Goal: Transaction & Acquisition: Purchase product/service

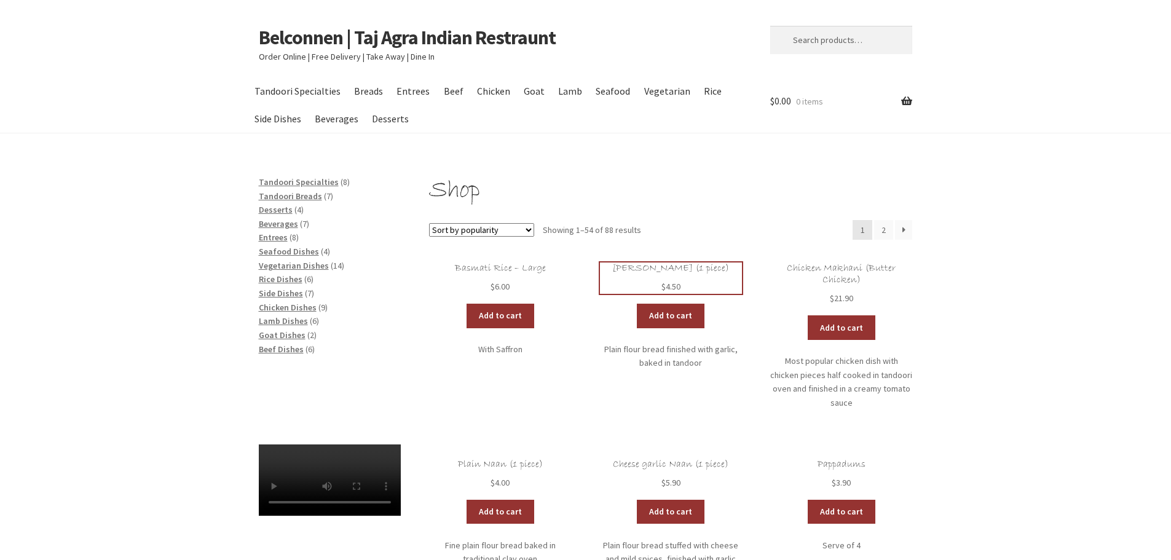
click at [671, 269] on h2 "[PERSON_NAME] (1 piece)" at bounding box center [671, 268] width 142 height 12
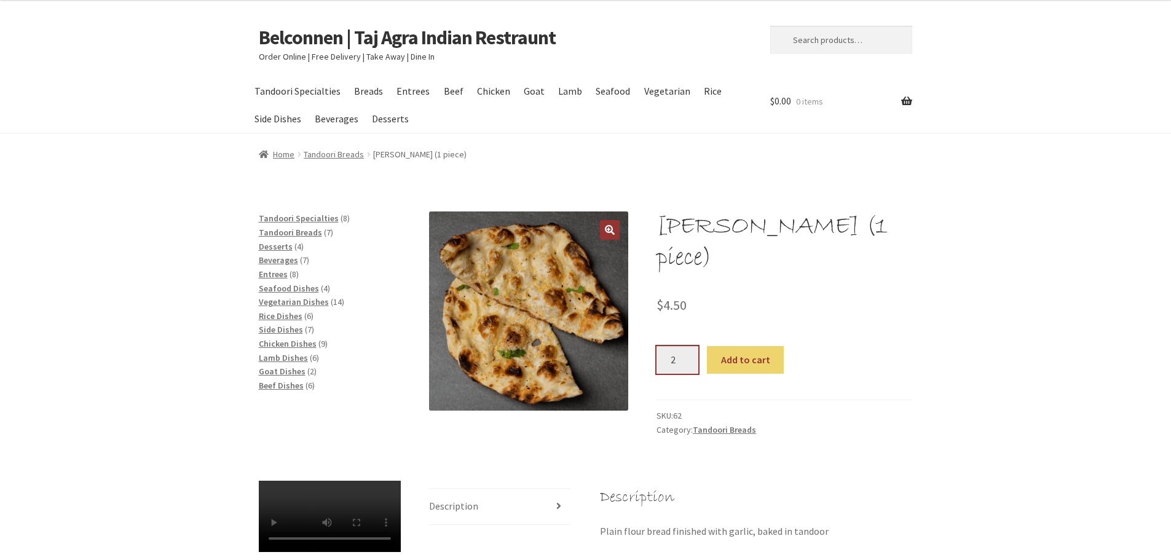
type input "2"
click at [687, 346] on input "2" at bounding box center [677, 360] width 42 height 28
click at [738, 346] on button "Add to cart" at bounding box center [745, 360] width 77 height 28
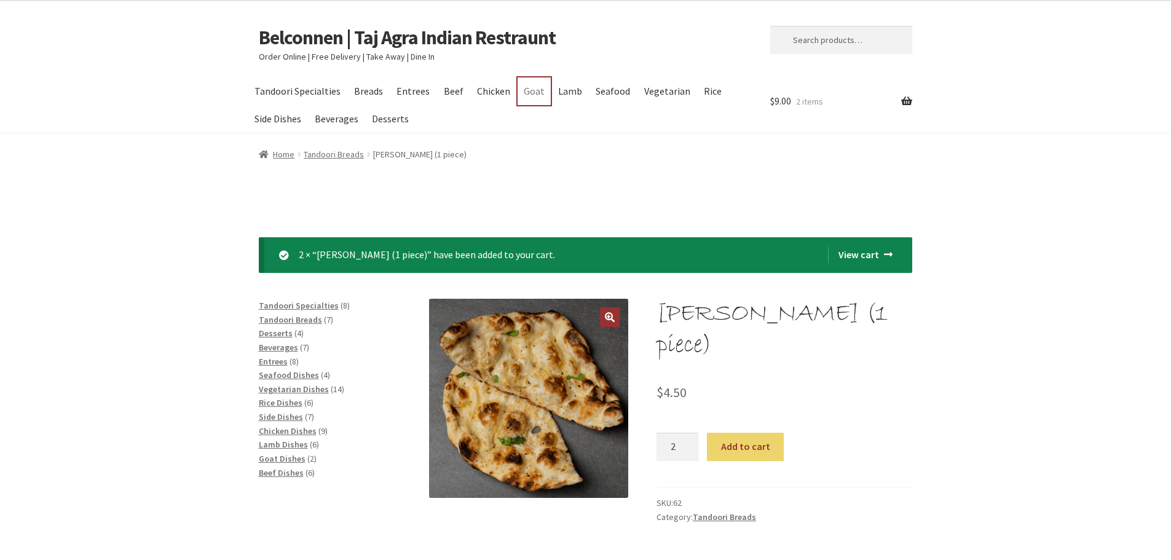
click at [530, 92] on link "Goat" at bounding box center [534, 91] width 33 height 28
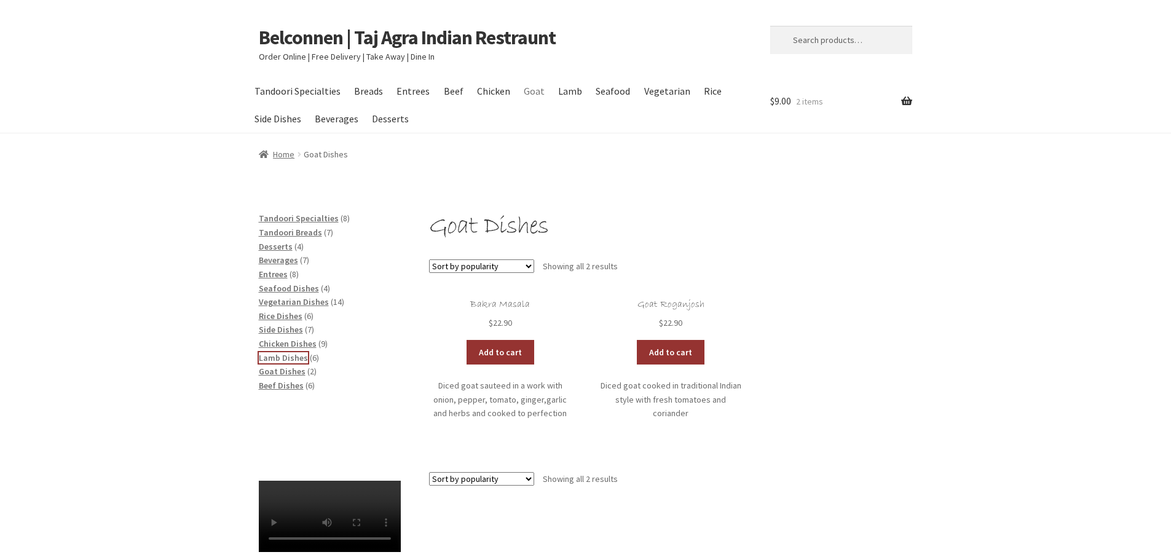
click at [275, 358] on span "Lamb Dishes" at bounding box center [283, 357] width 49 height 11
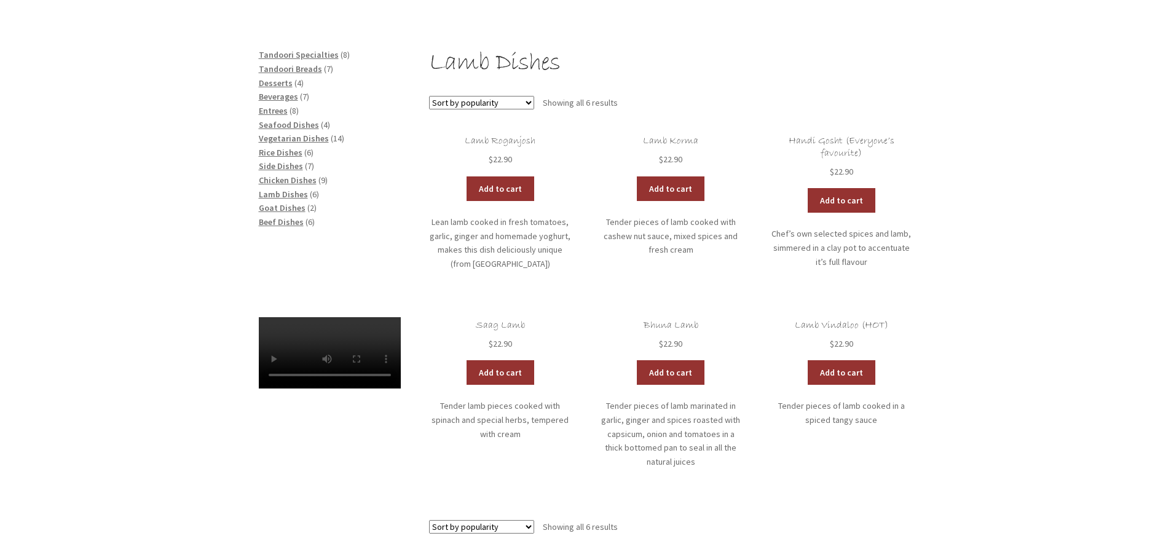
drag, startPoint x: 1054, startPoint y: 296, endPoint x: 1053, endPoint y: 311, distance: 14.8
click at [863, 141] on h2 "Handi Gosht (Everyone’s favourite)" at bounding box center [841, 147] width 142 height 24
click at [275, 165] on span "Side Dishes" at bounding box center [281, 165] width 44 height 11
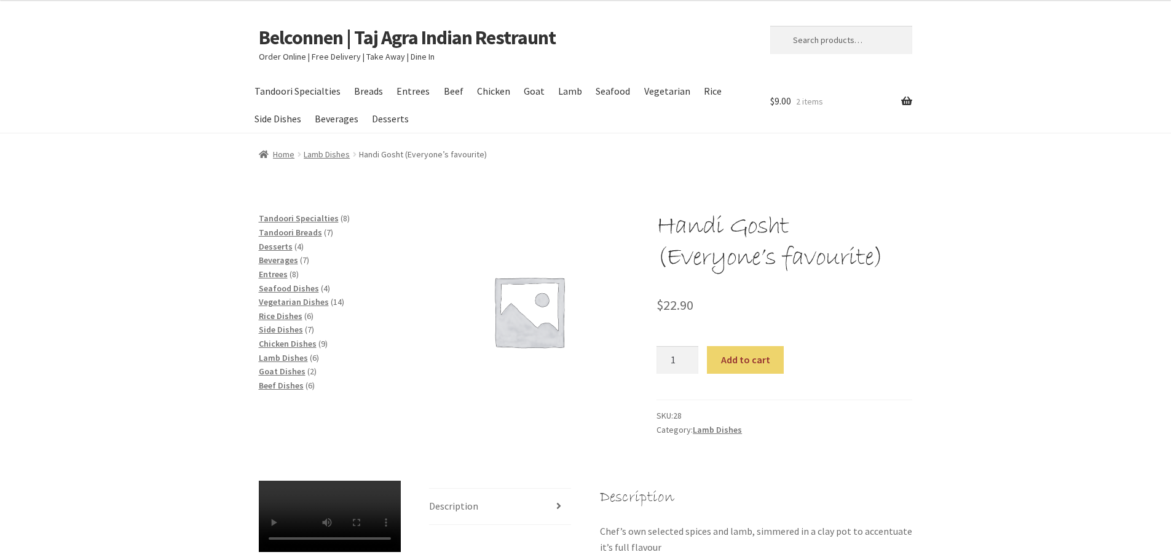
scroll to position [287, 0]
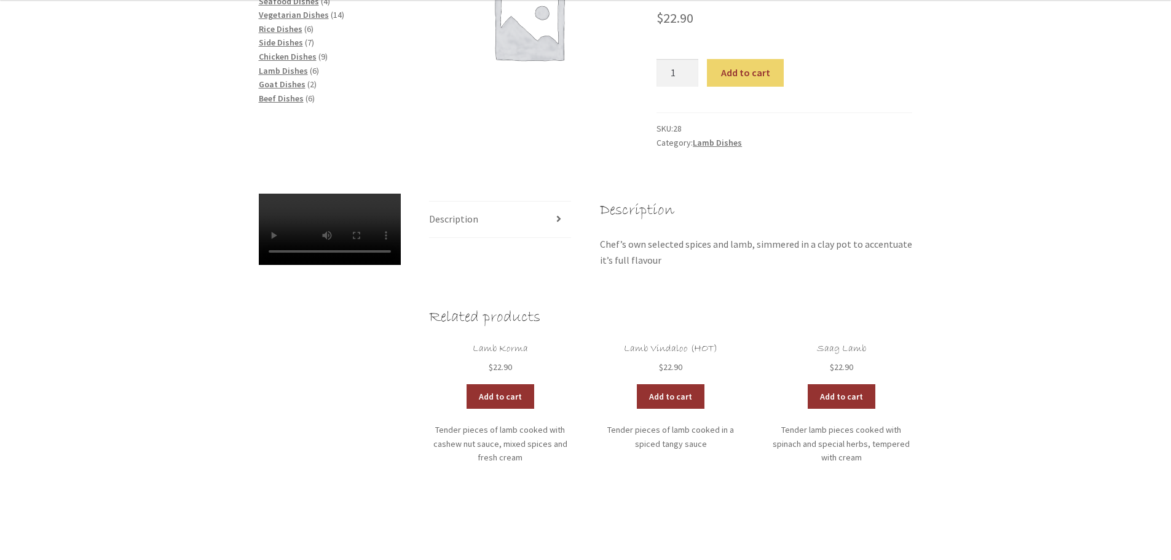
click at [561, 219] on li "Description" at bounding box center [500, 220] width 142 height 36
click at [556, 219] on li "Description" at bounding box center [500, 220] width 142 height 36
click at [1048, 243] on div "Handi Gosht (Everyone’s favourite) $ 22.90 Handi Gosht (Everyone's favourite) q…" at bounding box center [585, 244] width 1171 height 640
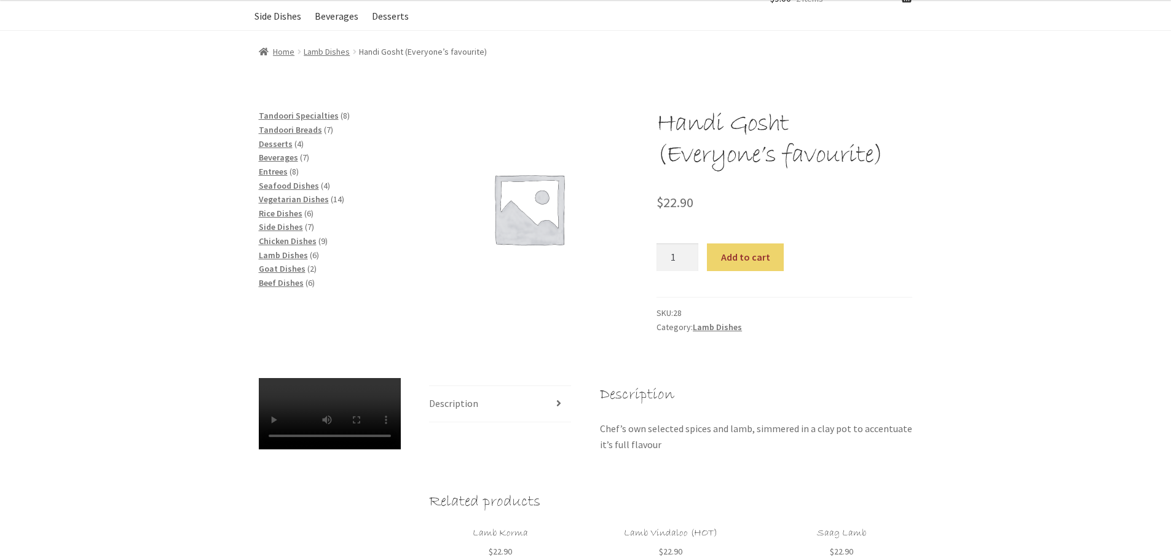
scroll to position [0, 0]
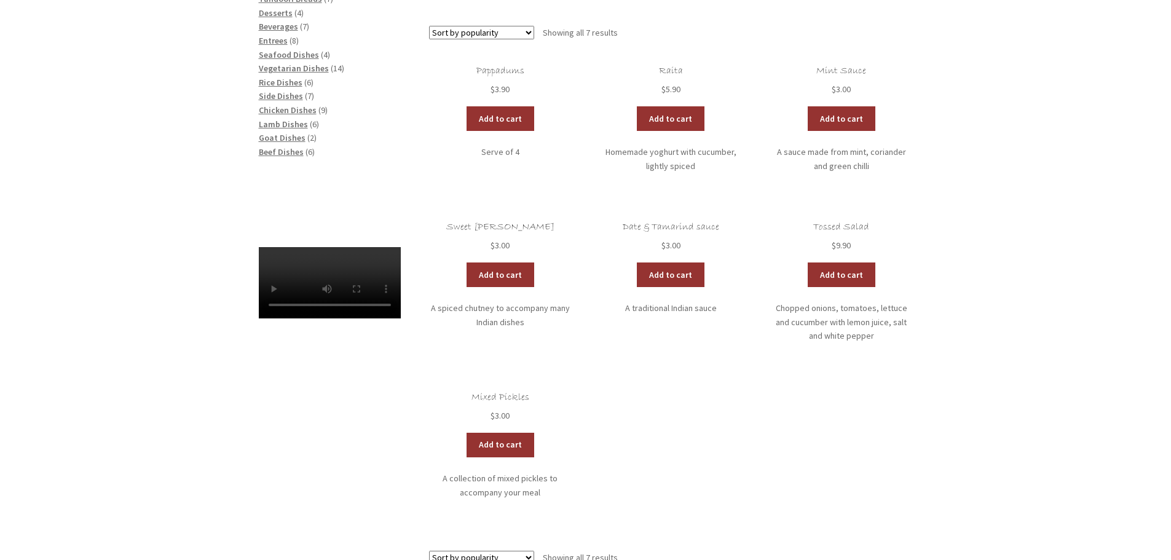
drag, startPoint x: 1056, startPoint y: 265, endPoint x: 1057, endPoint y: 299, distance: 34.4
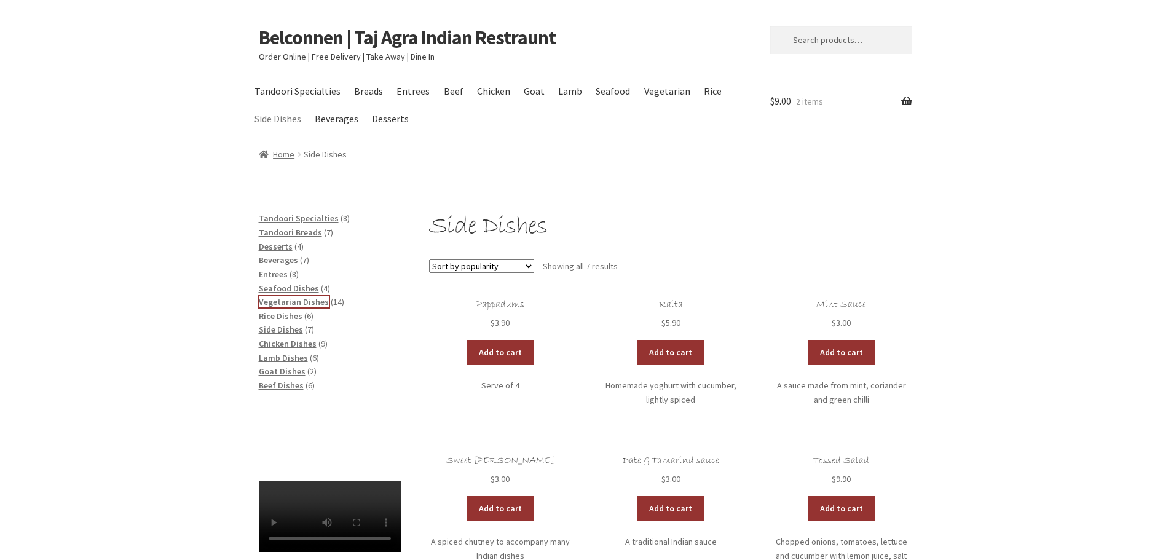
click at [279, 303] on span "Vegetarian Dishes" at bounding box center [294, 301] width 70 height 11
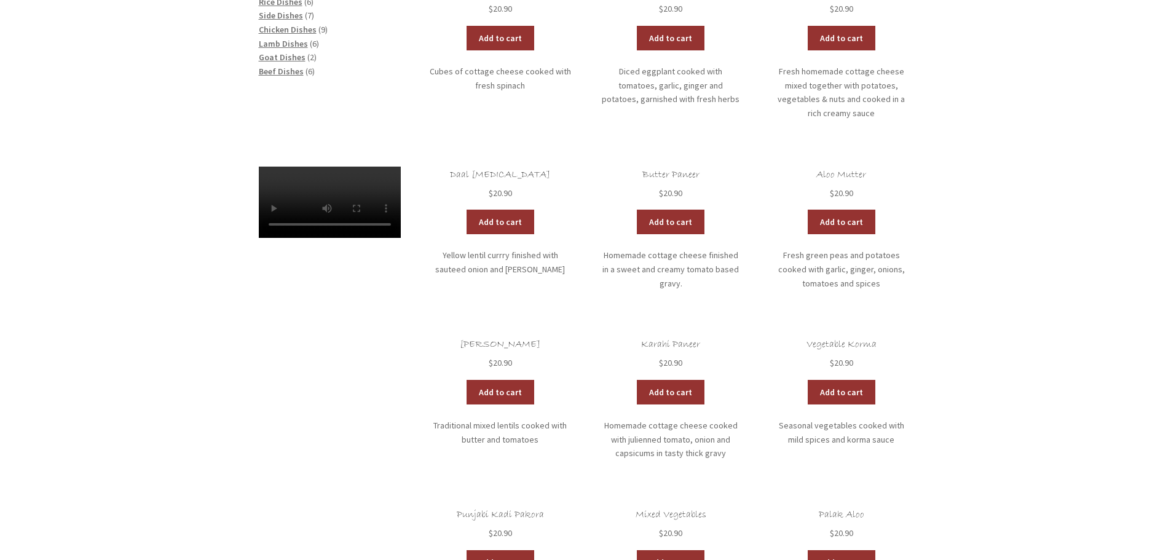
scroll to position [287, 0]
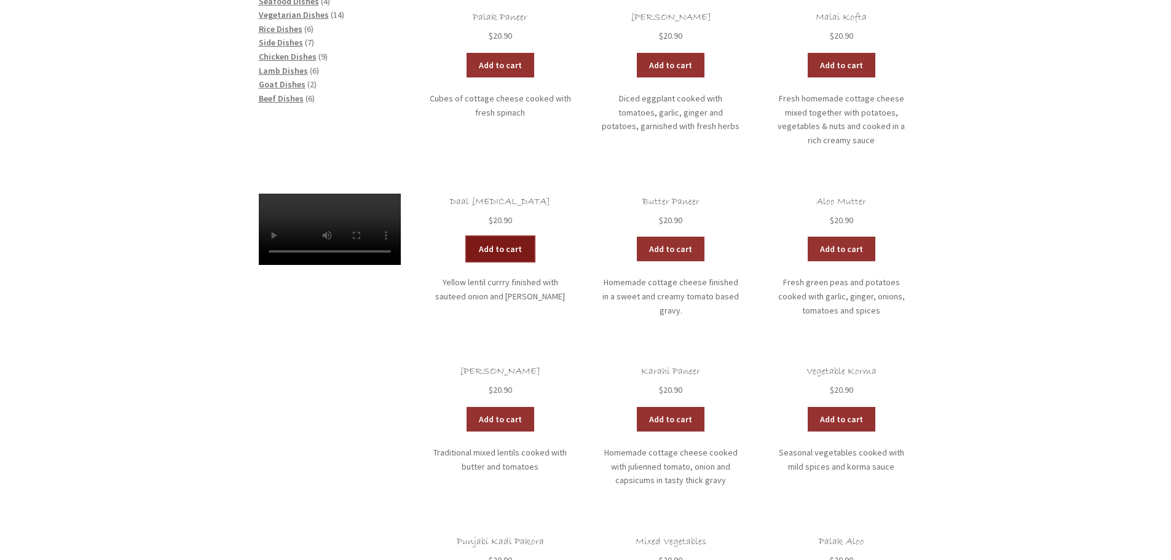
click at [502, 237] on link "Add to cart" at bounding box center [501, 249] width 68 height 25
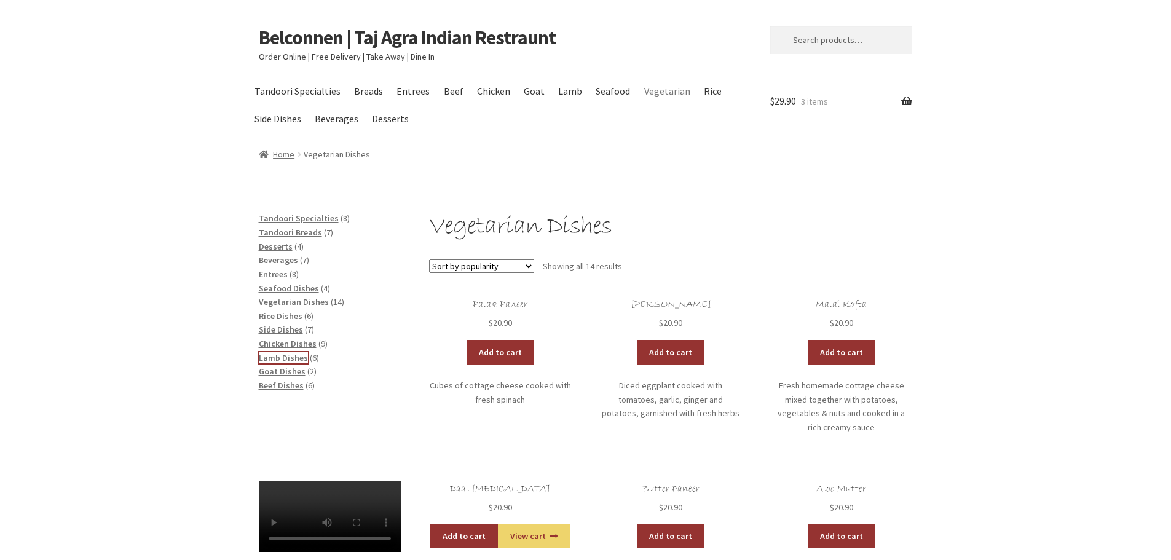
click at [278, 359] on span "Lamb Dishes" at bounding box center [283, 357] width 49 height 11
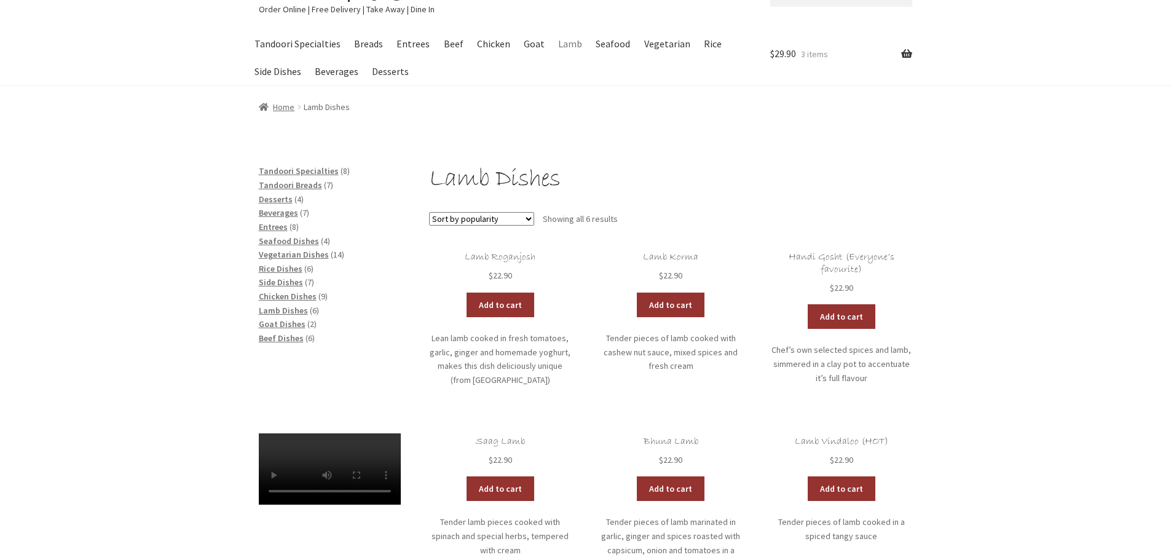
scroll to position [41, 0]
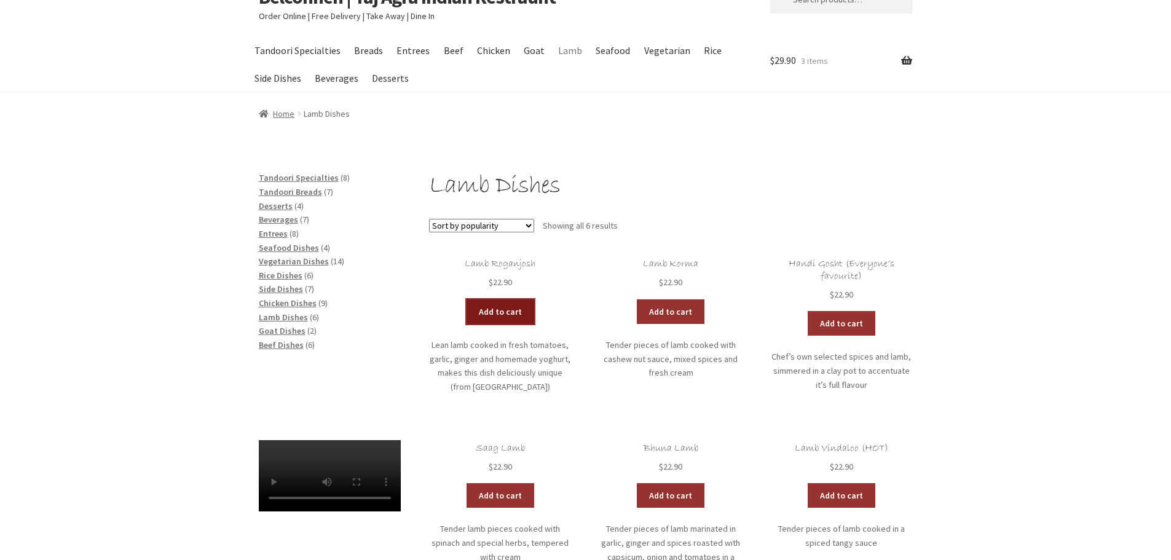
click at [496, 312] on link "Add to cart" at bounding box center [501, 311] width 68 height 25
click at [278, 274] on span "Rice Dishes" at bounding box center [281, 275] width 44 height 11
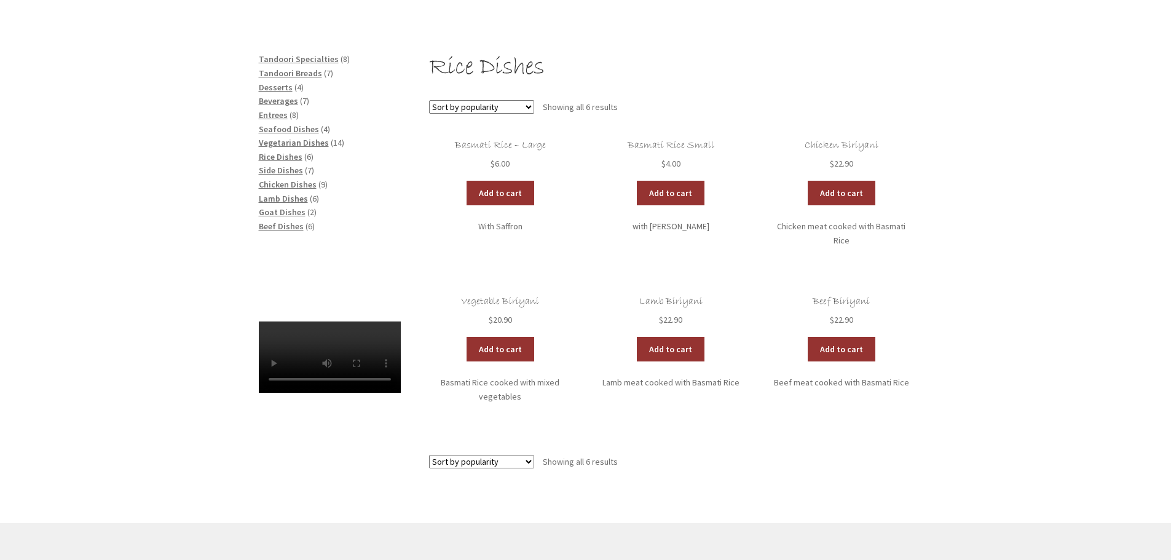
drag, startPoint x: 1049, startPoint y: 287, endPoint x: 1049, endPoint y: 306, distance: 19.1
click at [505, 189] on link "Add to cart" at bounding box center [501, 192] width 68 height 25
click at [277, 115] on span "Entrees" at bounding box center [273, 114] width 29 height 11
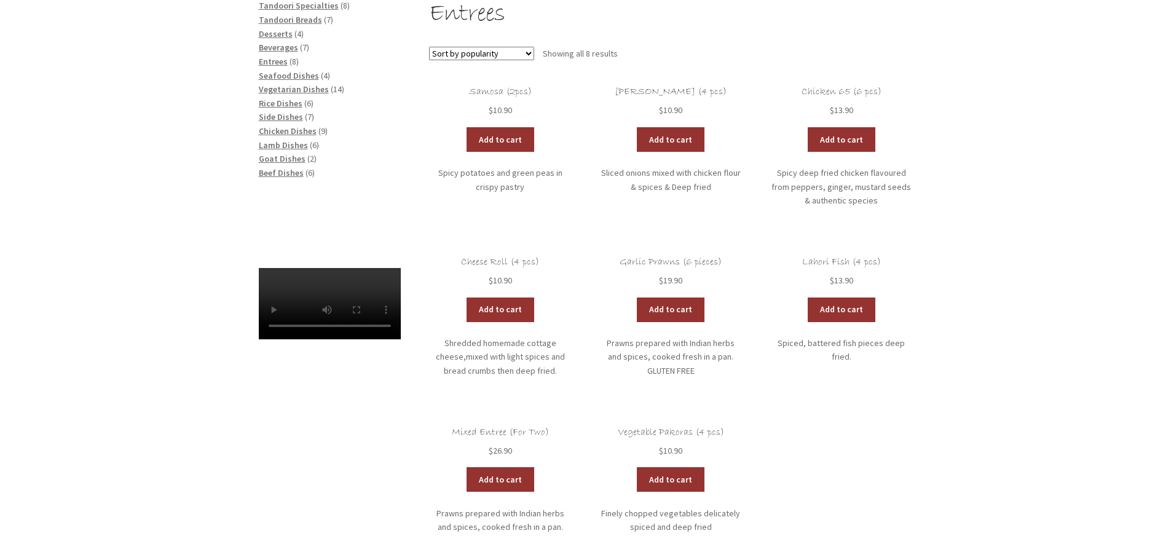
scroll to position [216, 0]
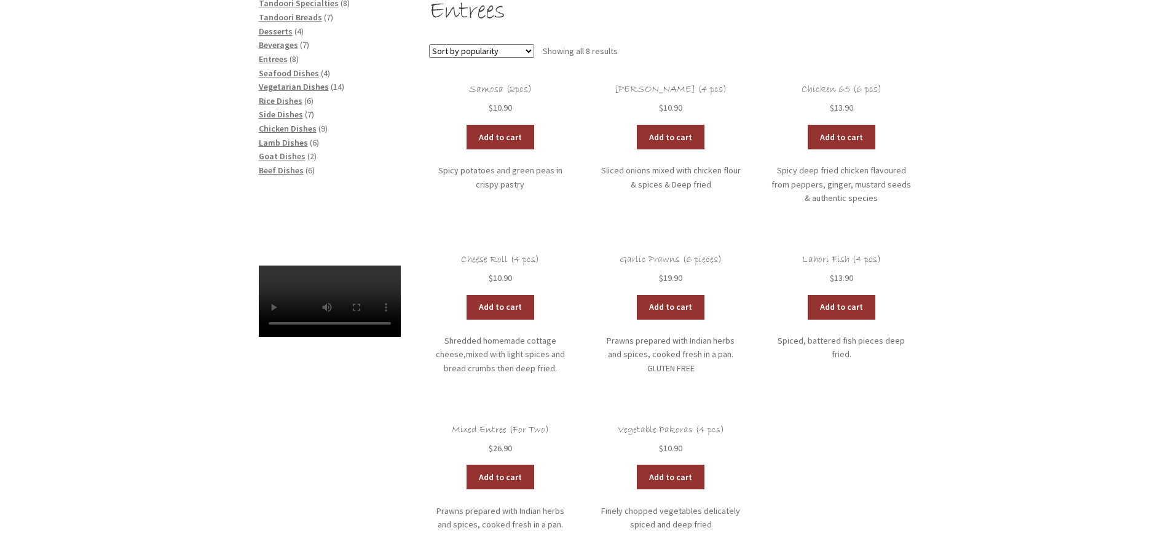
drag, startPoint x: 1035, startPoint y: 277, endPoint x: 1035, endPoint y: 294, distance: 17.2
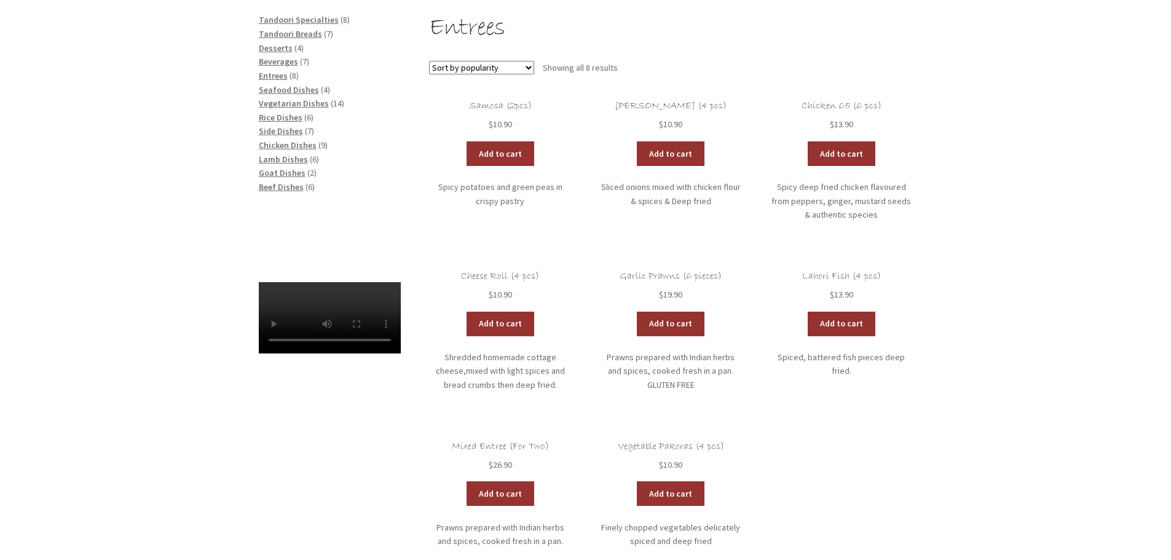
scroll to position [155, 0]
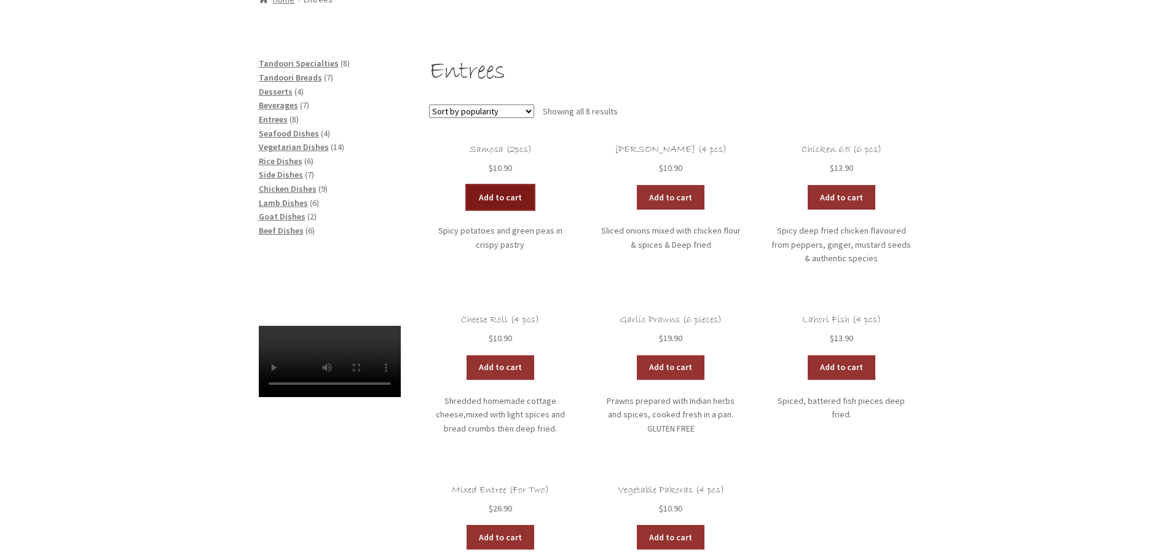
click at [513, 196] on link "Add to cart" at bounding box center [501, 197] width 68 height 25
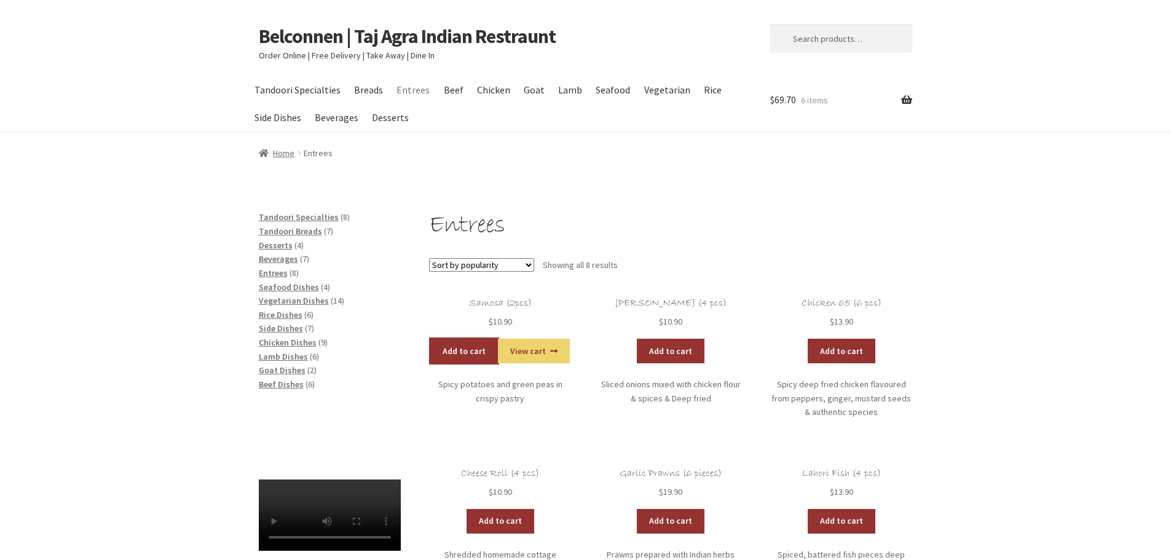
scroll to position [0, 0]
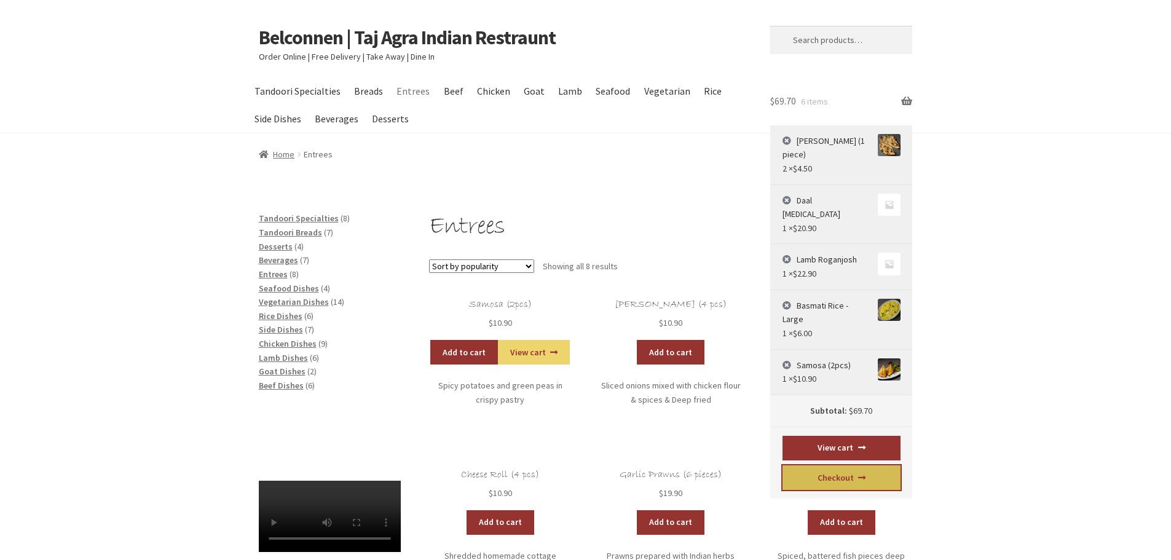
click at [837, 465] on link "Checkout" at bounding box center [841, 477] width 118 height 25
click at [830, 436] on link "View cart" at bounding box center [841, 448] width 118 height 25
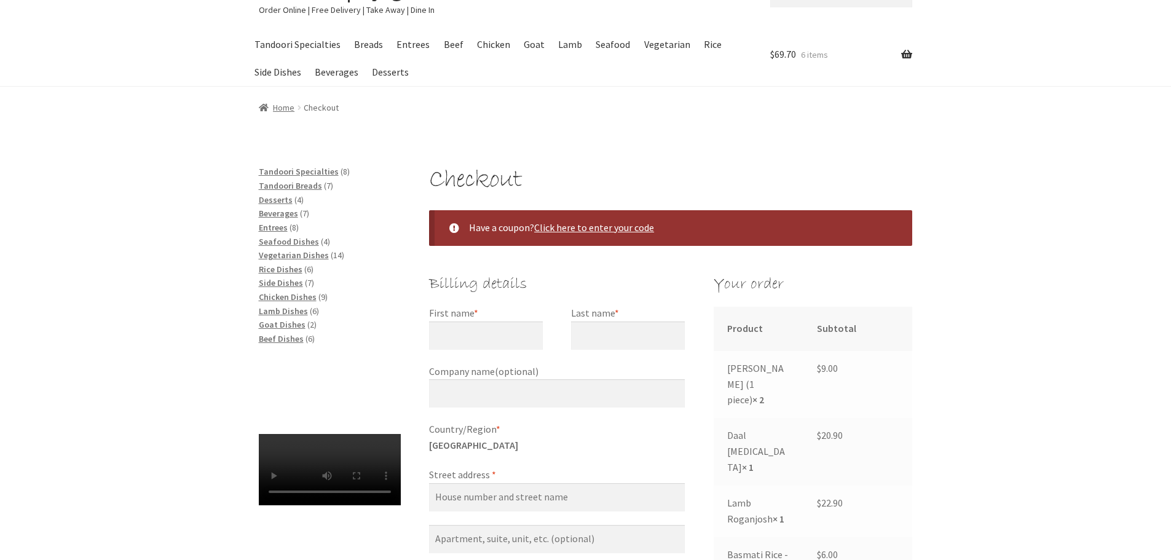
scroll to position [143, 0]
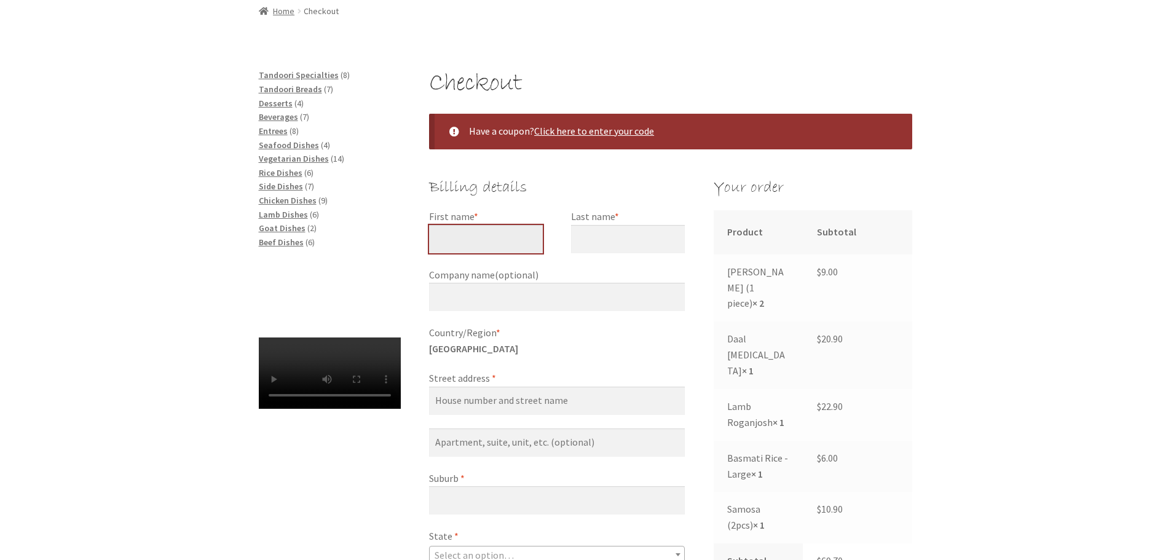
click at [490, 235] on input "First name *" at bounding box center [486, 239] width 114 height 28
type input "james"
type input "angus"
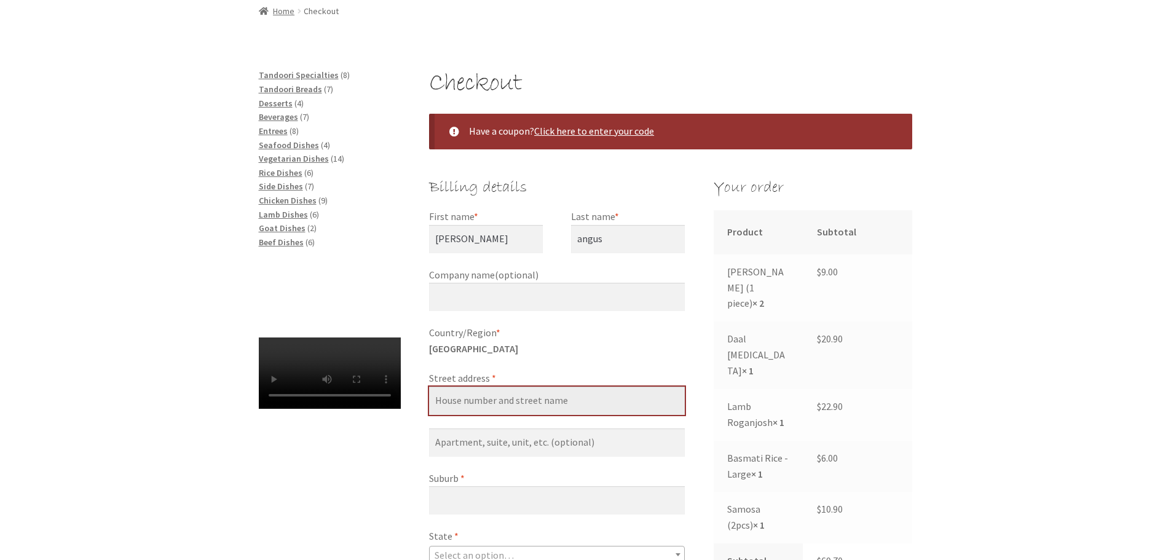
type input "7 Wilkinson Street"
type input "Flynn"
select select "ACT"
type input "2615"
type input "+61419209080"
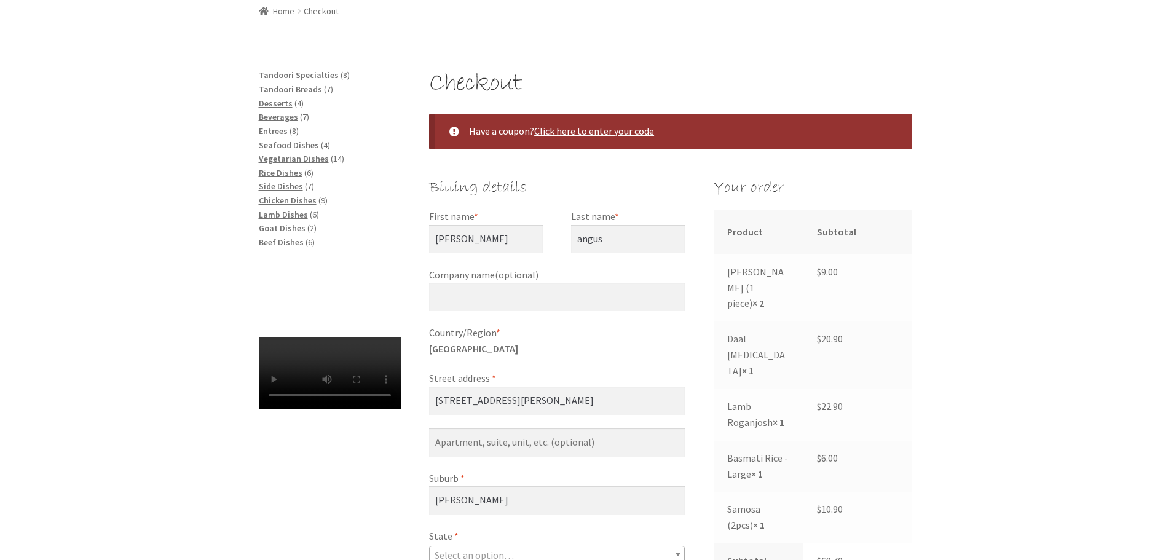
type input "jamesangus@netspeed.com.au"
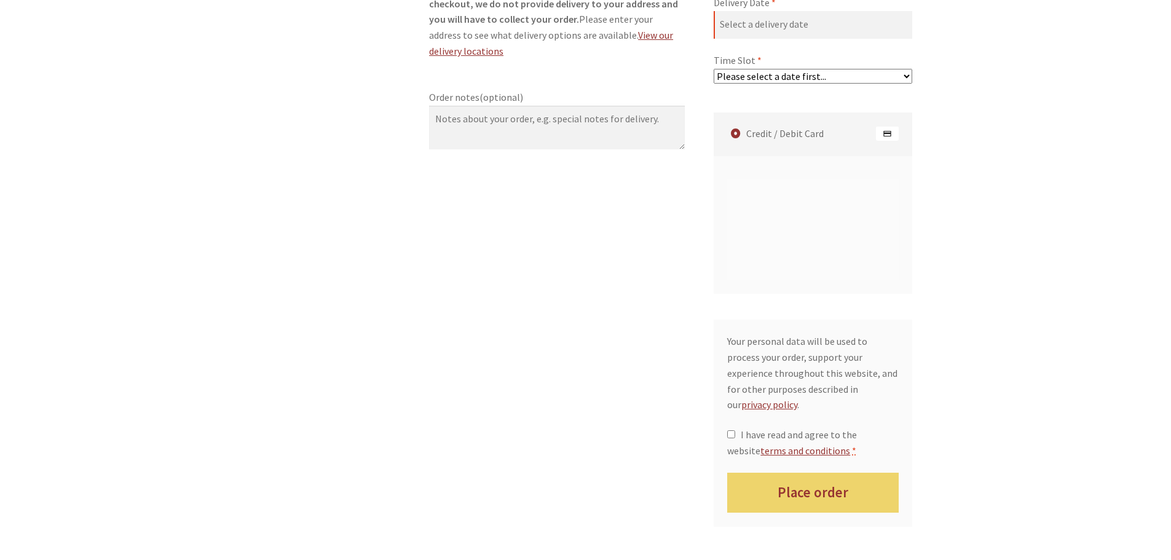
scroll to position [864, 0]
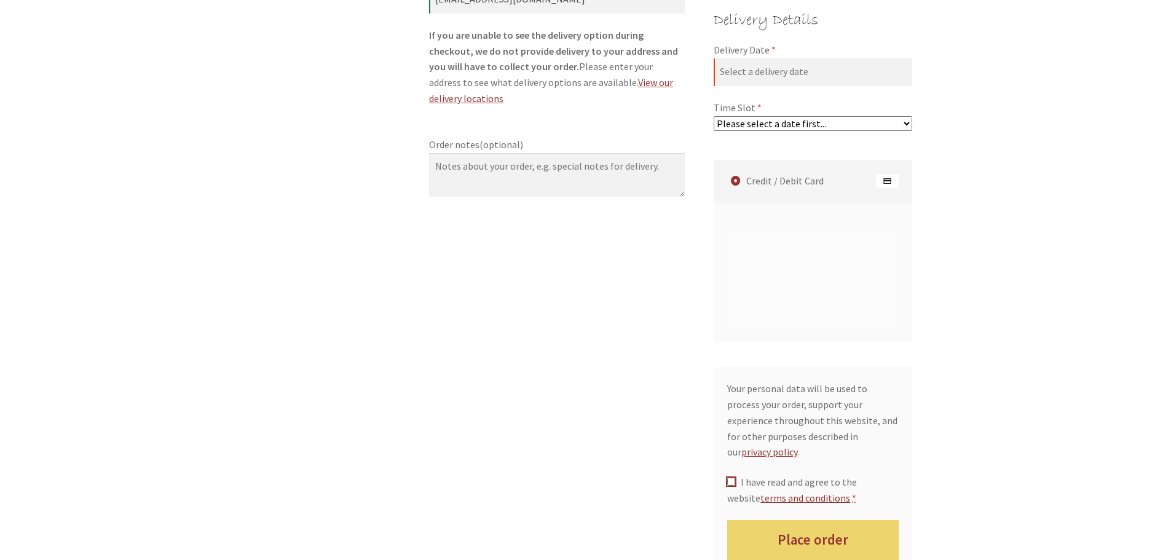
click at [730, 478] on input "I have read and agree to the website terms and conditions *" at bounding box center [731, 482] width 8 height 8
checkbox input "true"
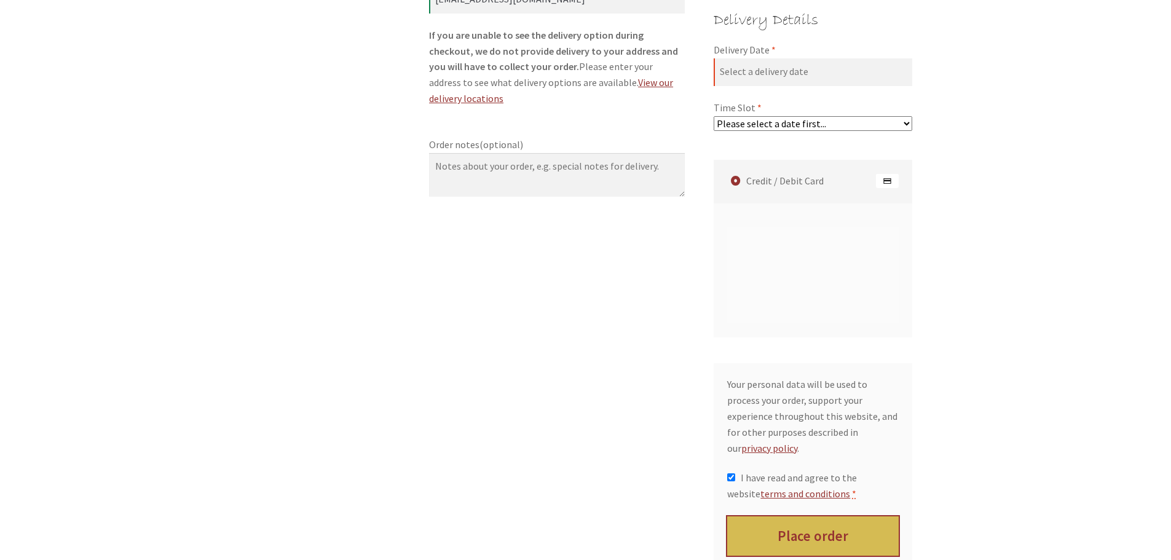
click at [830, 516] on button "Place order" at bounding box center [812, 536] width 171 height 40
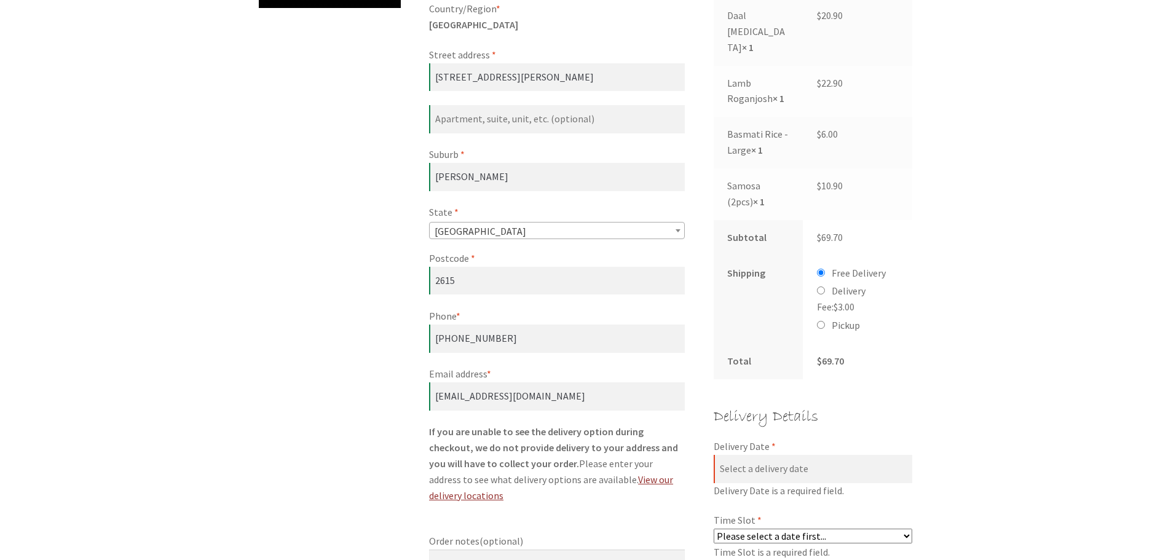
scroll to position [830, 0]
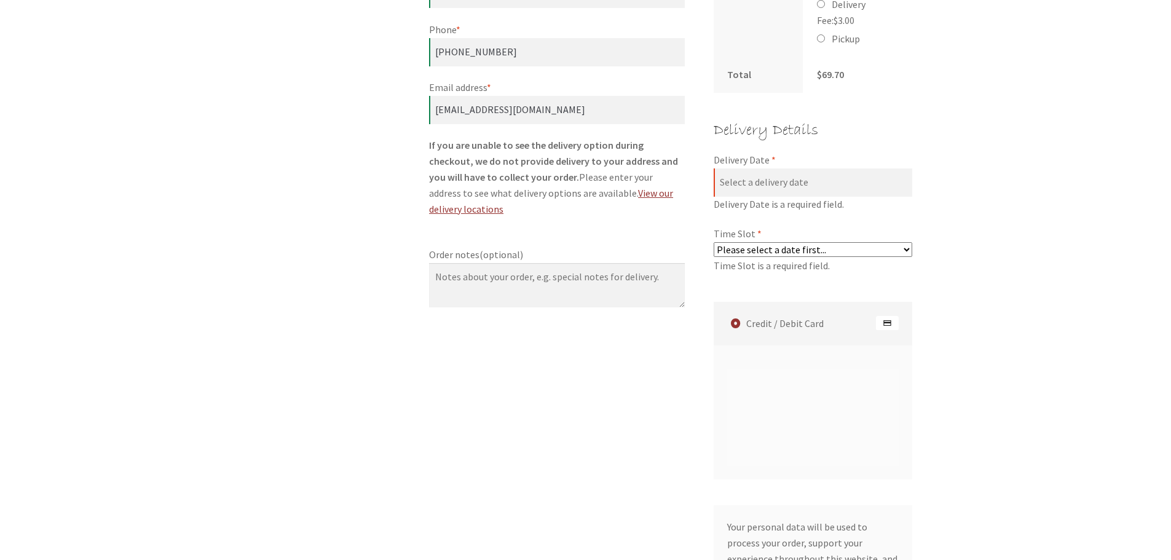
click at [889, 242] on select "Please select a date first..." at bounding box center [813, 249] width 199 height 15
click at [861, 242] on select "Please select a date first..." at bounding box center [813, 249] width 199 height 15
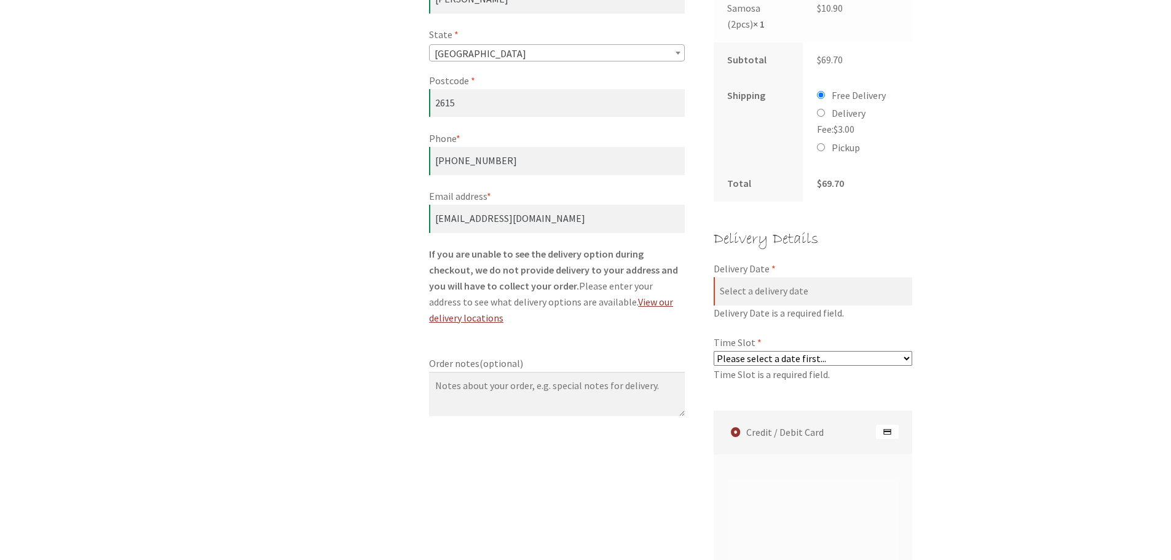
scroll to position [708, 0]
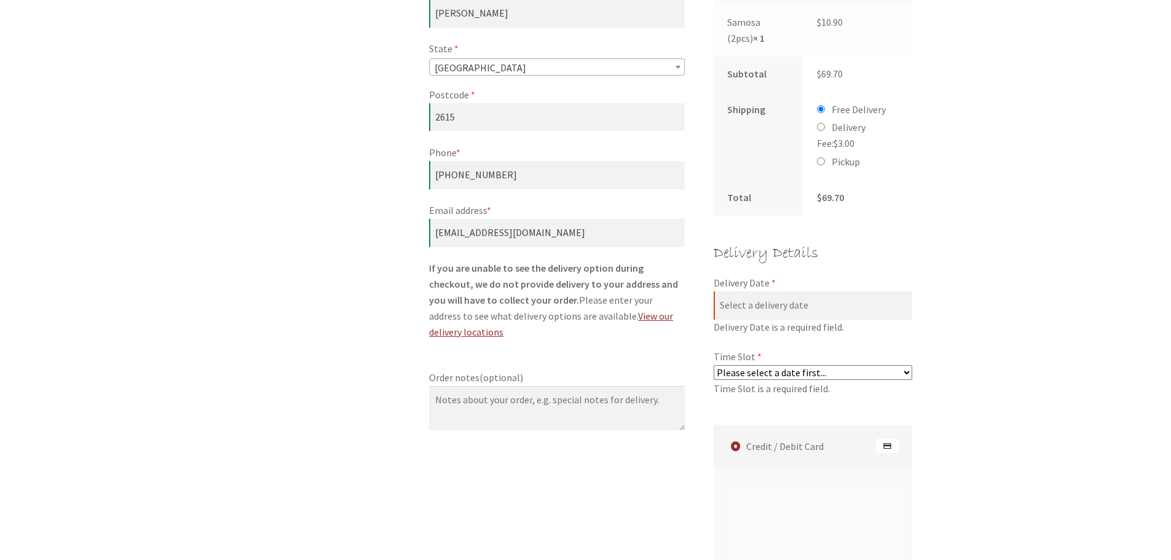
click at [898, 365] on select "Please select a date first..." at bounding box center [813, 372] width 199 height 15
click at [938, 326] on div "Checkout Have a coupon? Click here to enter your code Coupon: Apply coupon Deli…" at bounding box center [586, 211] width 706 height 1414
click at [947, 325] on div "Checkout Have a coupon? Click here to enter your code Coupon: Apply coupon Deli…" at bounding box center [585, 203] width 1171 height 1398
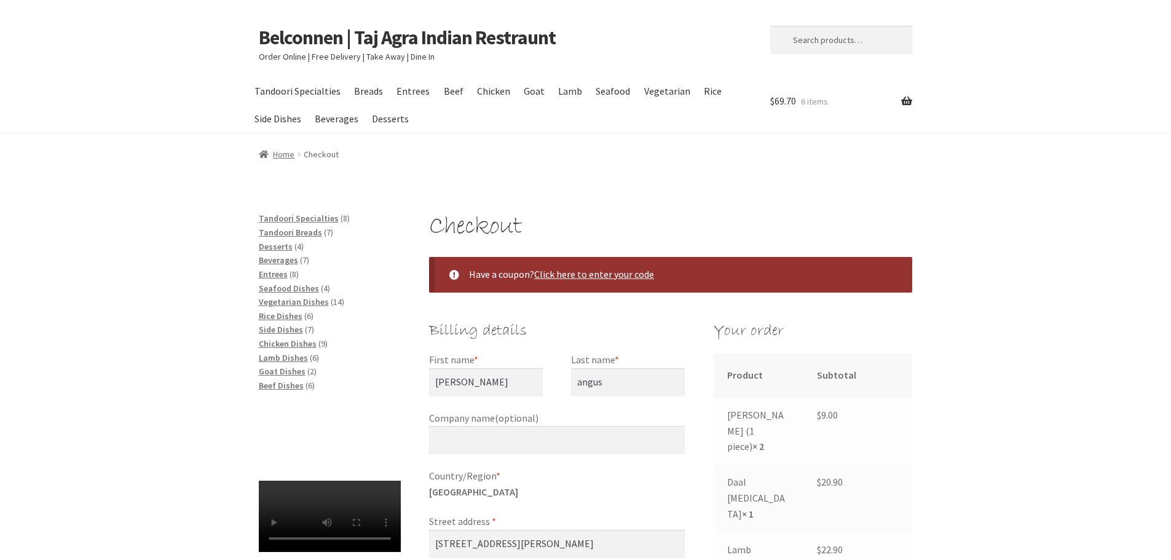
select select "ACT"
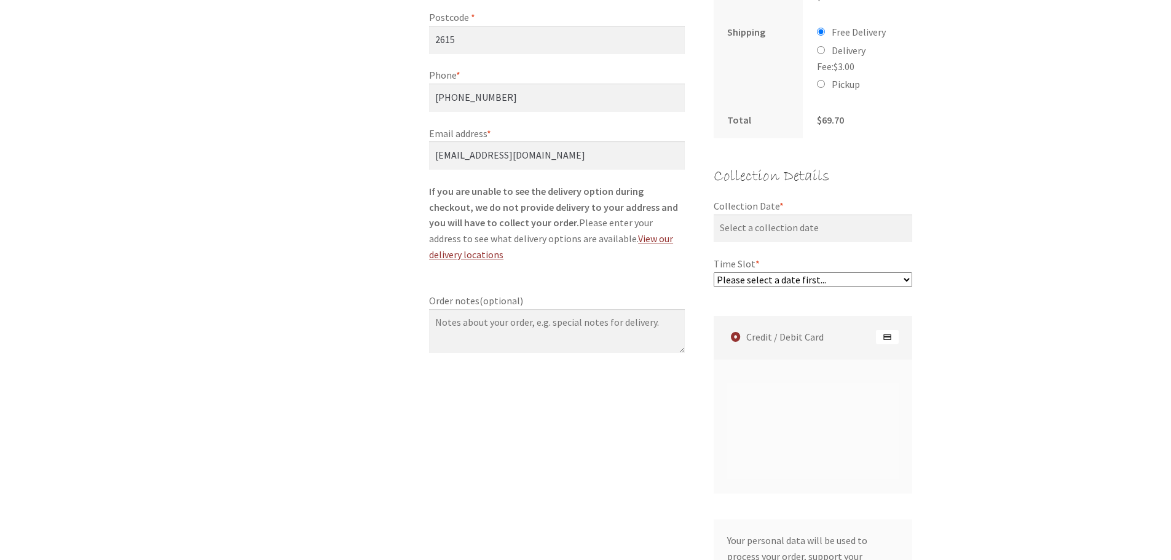
click at [901, 272] on select "Please select a date first..." at bounding box center [813, 279] width 199 height 15
click at [900, 272] on select "Please select a date first..." at bounding box center [813, 279] width 199 height 15
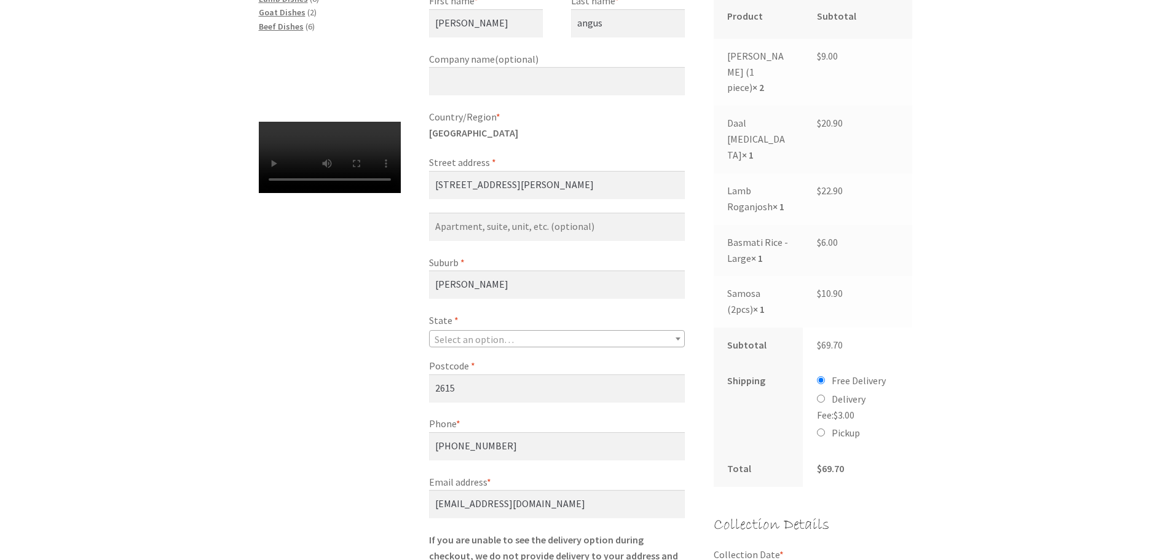
scroll to position [574, 0]
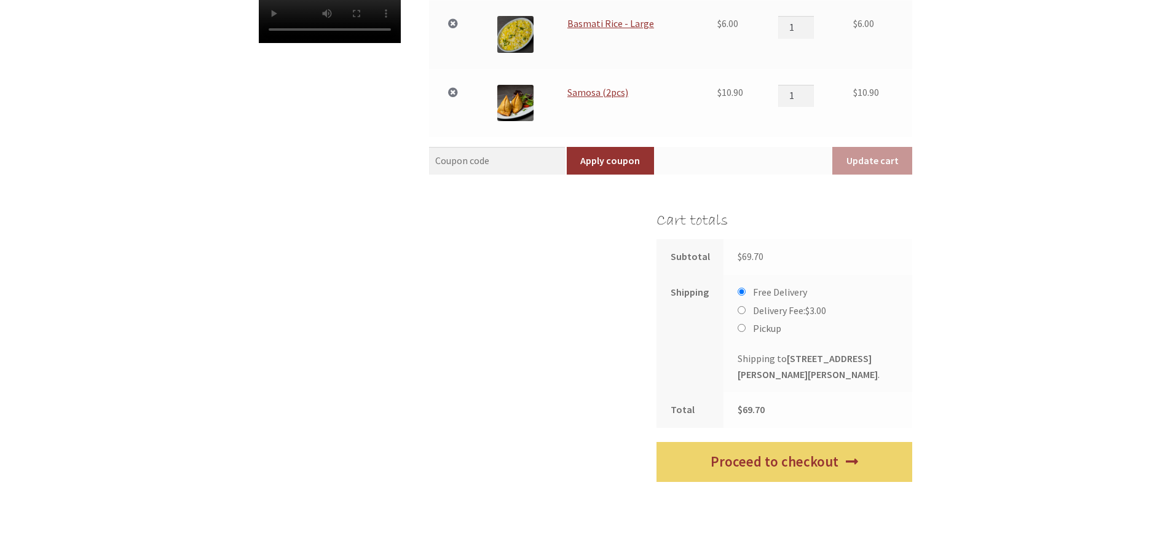
scroll to position [663, 0]
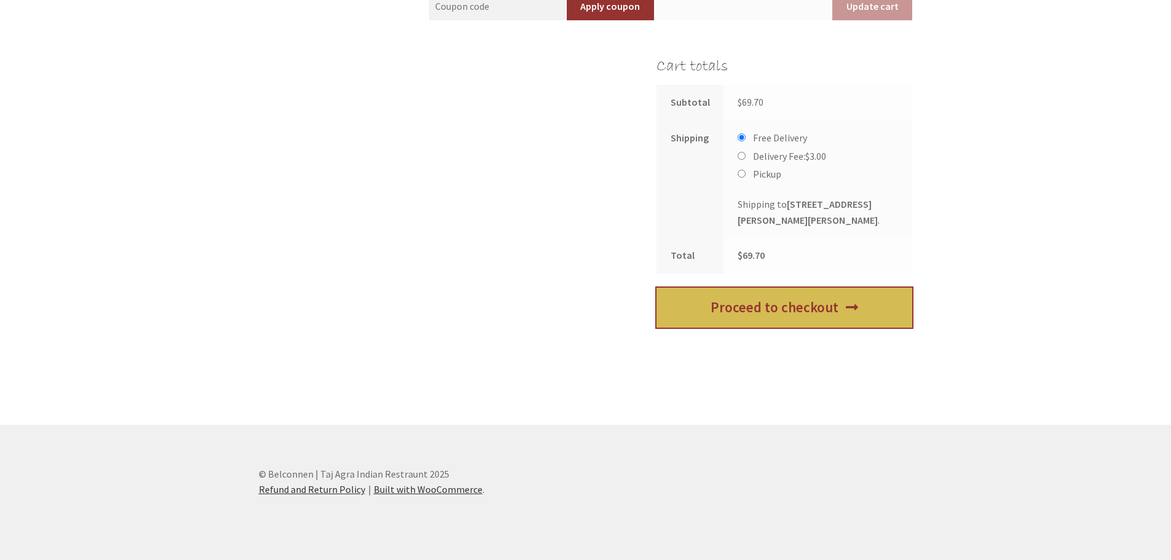
click at [760, 306] on link "Proceed to checkout" at bounding box center [784, 308] width 256 height 40
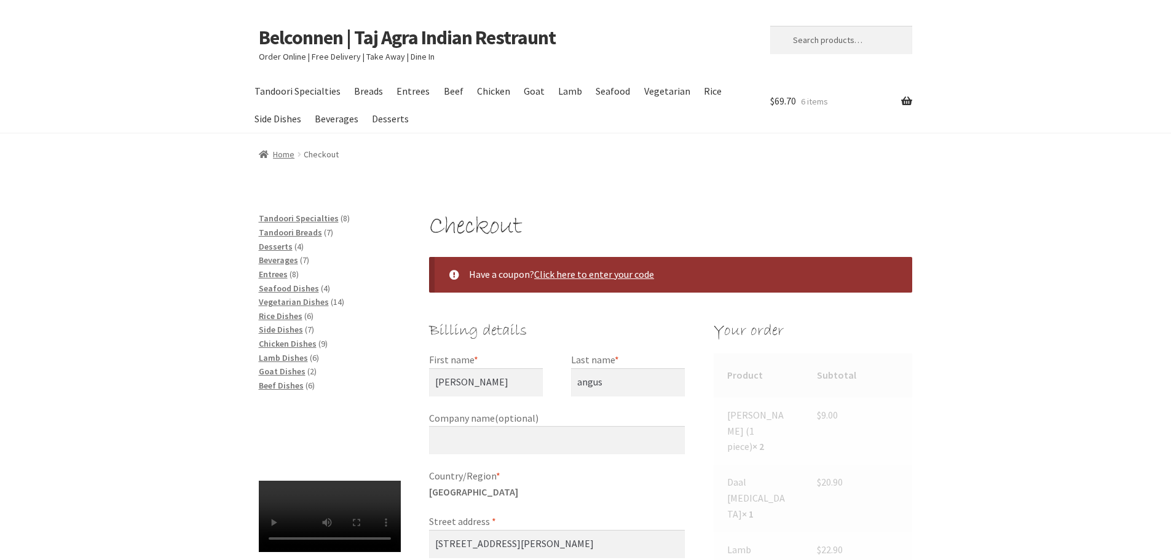
select select "ACT"
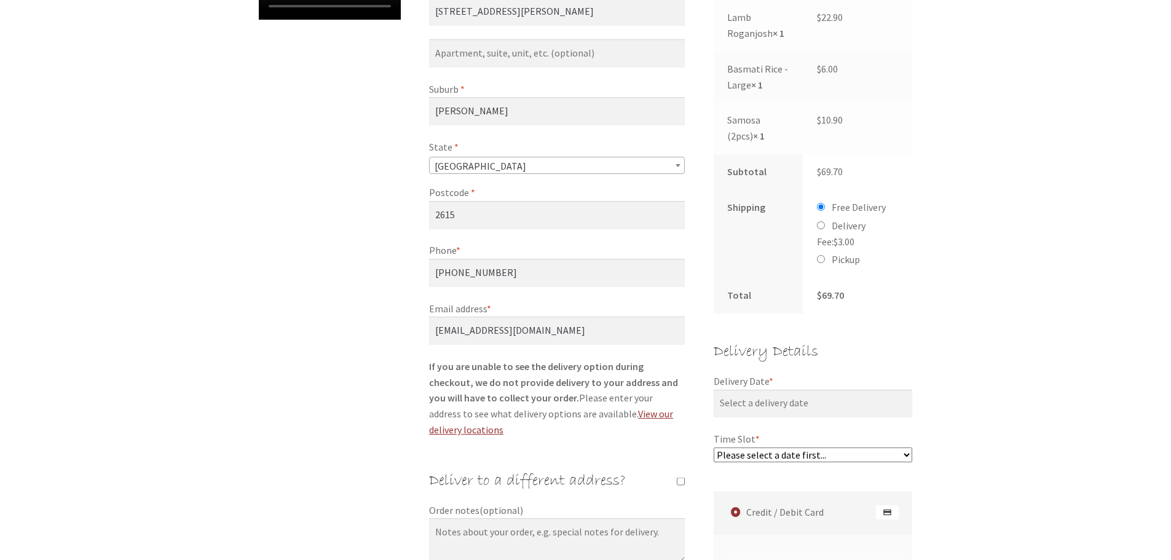
scroll to position [574, 0]
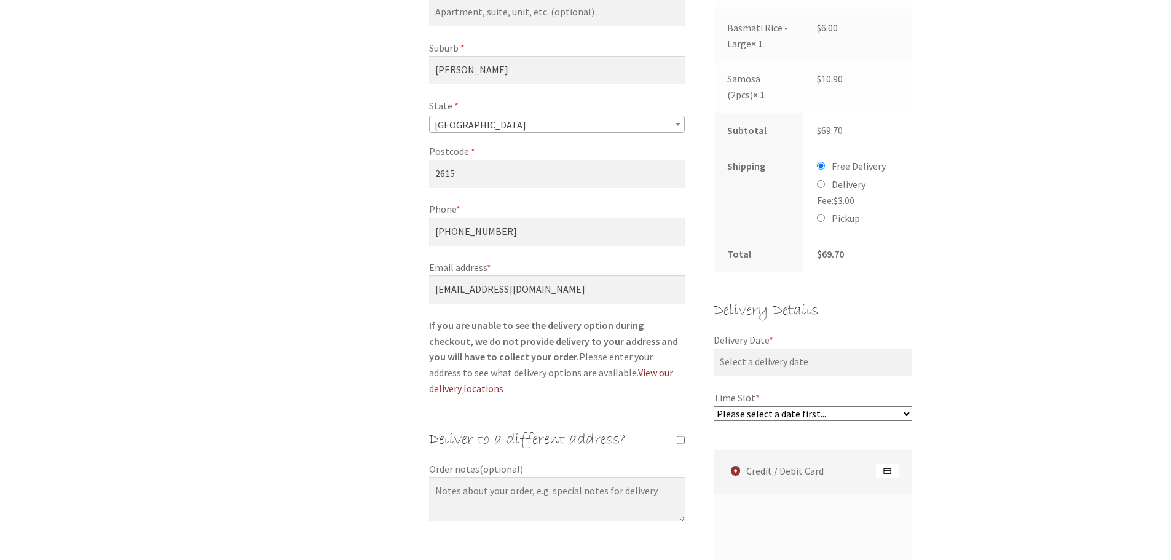
click at [905, 406] on select "Please select a date first..." at bounding box center [813, 413] width 199 height 15
click at [904, 406] on select "Please select a date first..." at bounding box center [813, 413] width 199 height 15
click at [984, 364] on div "Checkout Have a coupon? Click here to enter your code Coupon: Apply coupon Bill…" at bounding box center [585, 290] width 1171 height 1305
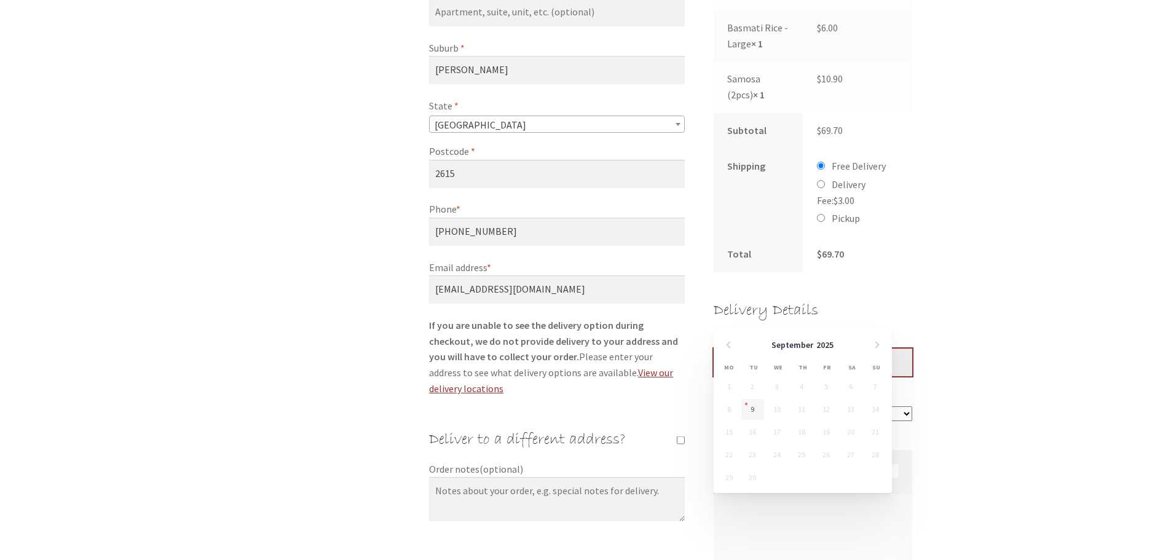
click at [866, 349] on input "Delivery Date *" at bounding box center [813, 363] width 199 height 28
click at [752, 411] on link "9" at bounding box center [752, 409] width 23 height 21
type input "09/09/2025"
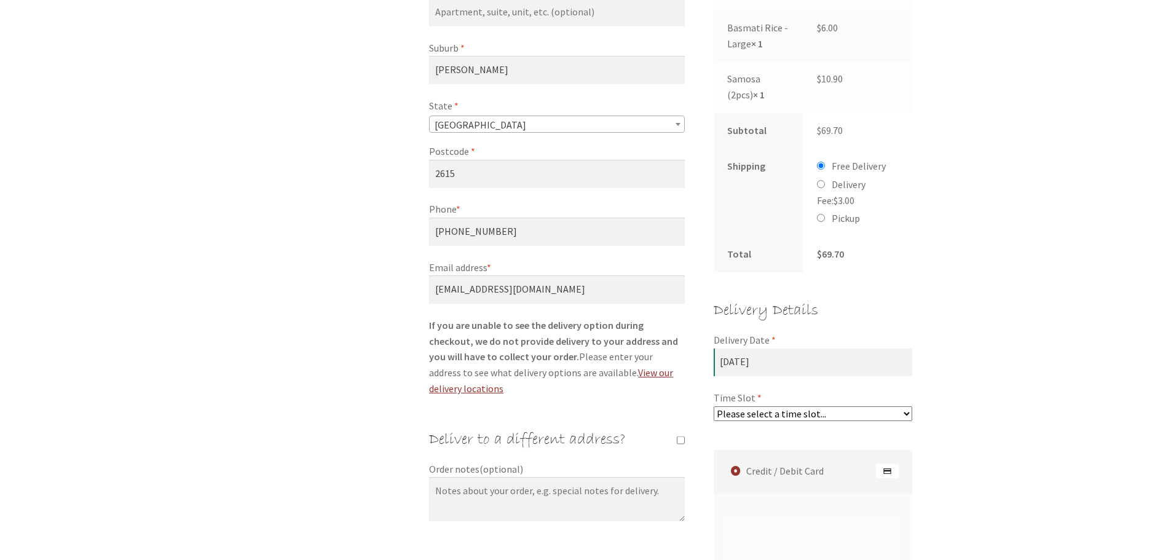
click at [886, 406] on select "Please select a time slot... 08:25 PM - 08:55 PM 08:55 PM - 09:25 PM" at bounding box center [813, 413] width 199 height 15
select select "60c2ef62db861/5|0.00"
click at [714, 406] on select "Please select a time slot... 08:25 PM - 08:55 PM 08:55 PM - 09:25 PM" at bounding box center [813, 413] width 199 height 15
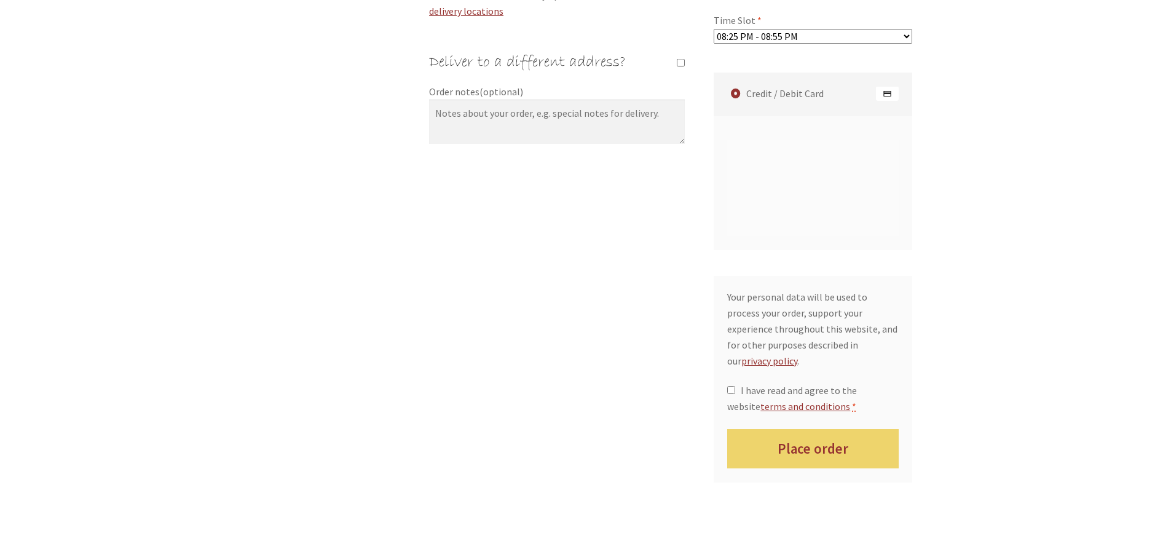
scroll to position [1029, 0]
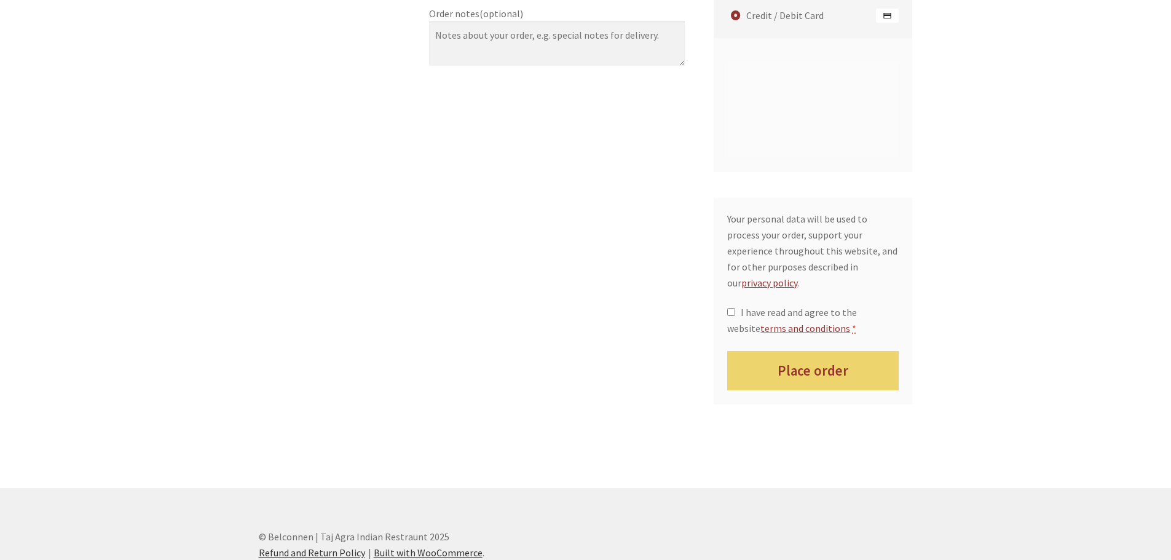
click at [728, 248] on div "Your personal data will be used to process your order, support your experience …" at bounding box center [813, 301] width 199 height 207
click at [727, 250] on div "Your personal data will be used to process your order, support your experience …" at bounding box center [813, 301] width 199 height 207
click at [728, 308] on input "I have read and agree to the website terms and conditions *" at bounding box center [731, 312] width 8 height 8
checkbox input "true"
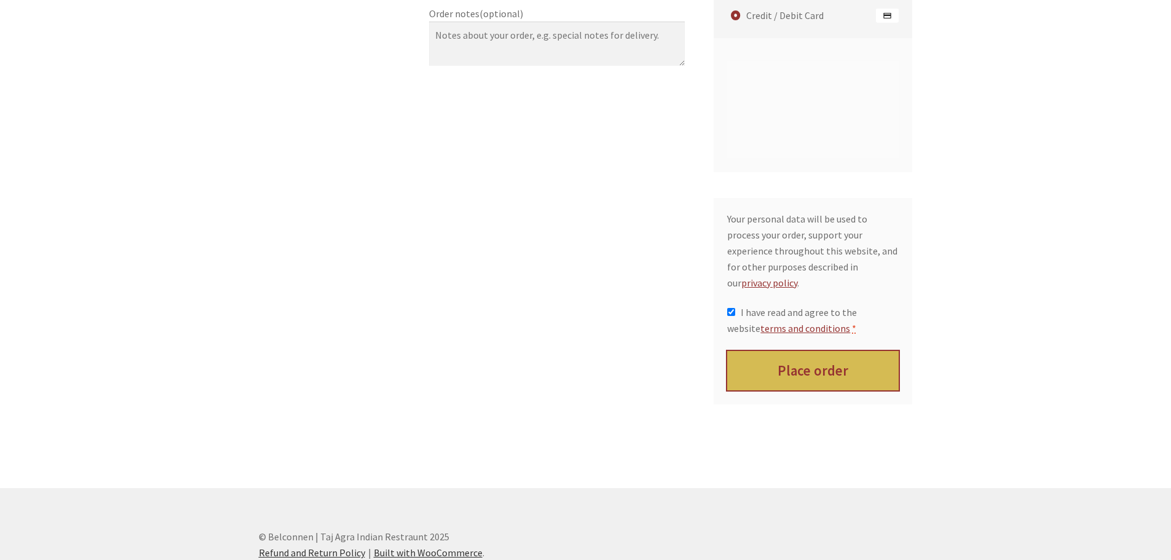
click at [822, 351] on button "Place order" at bounding box center [812, 371] width 171 height 40
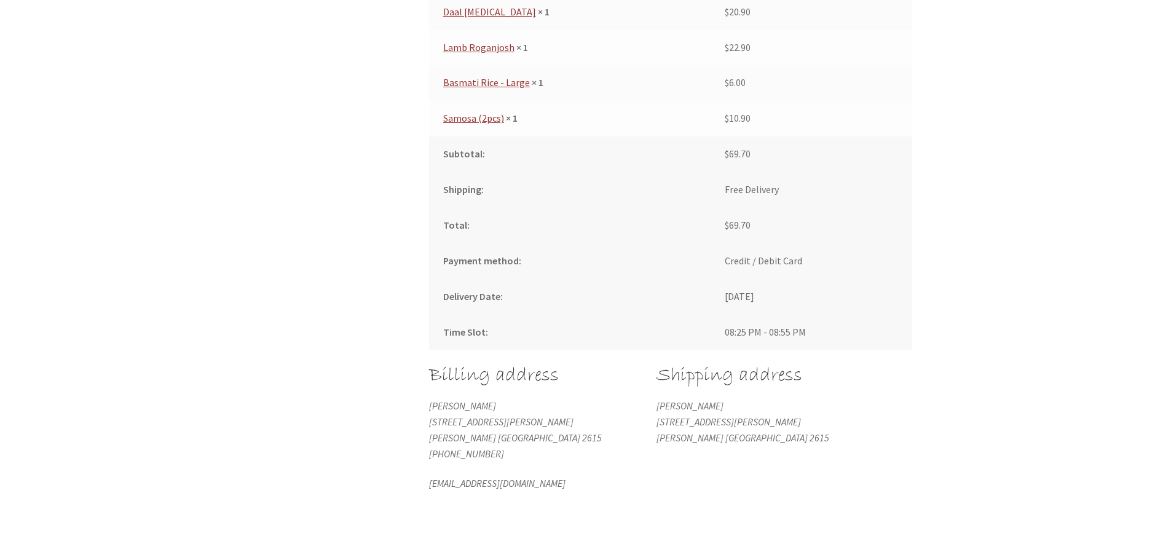
scroll to position [827, 0]
